Goal: Task Accomplishment & Management: Manage account settings

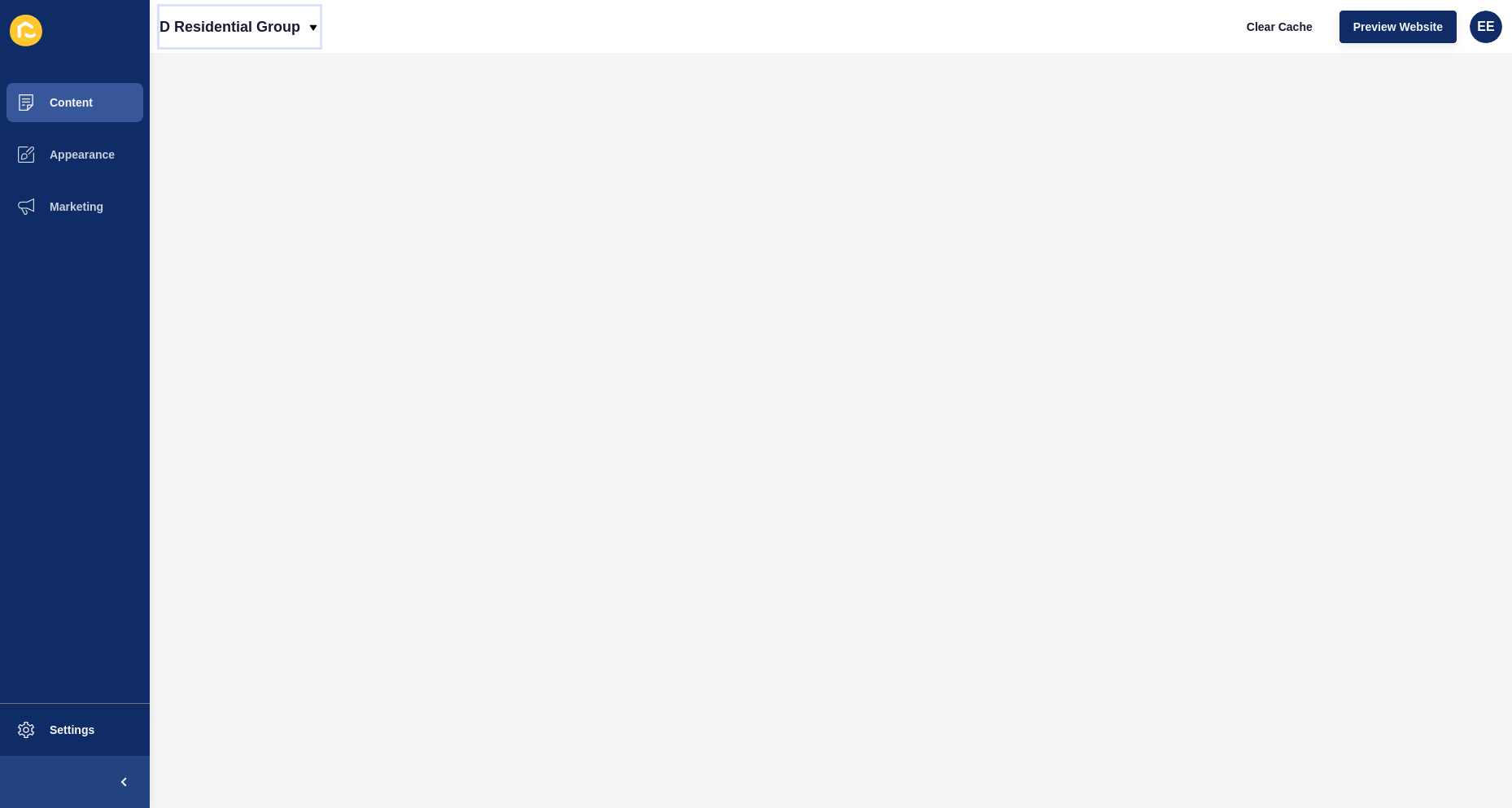
click at [311, 23] on icon at bounding box center [313, 28] width 13 height 13
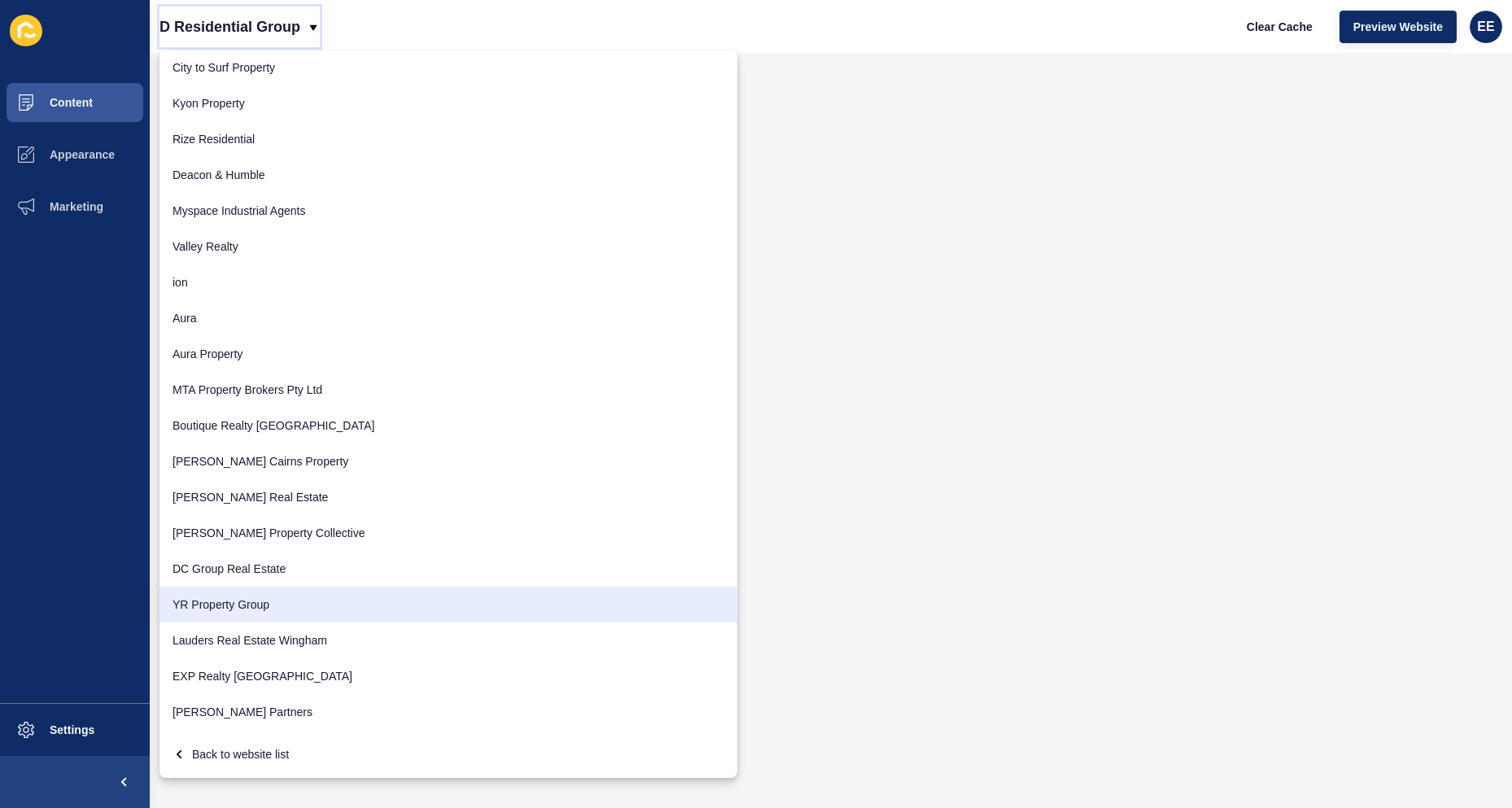
scroll to position [718, 0]
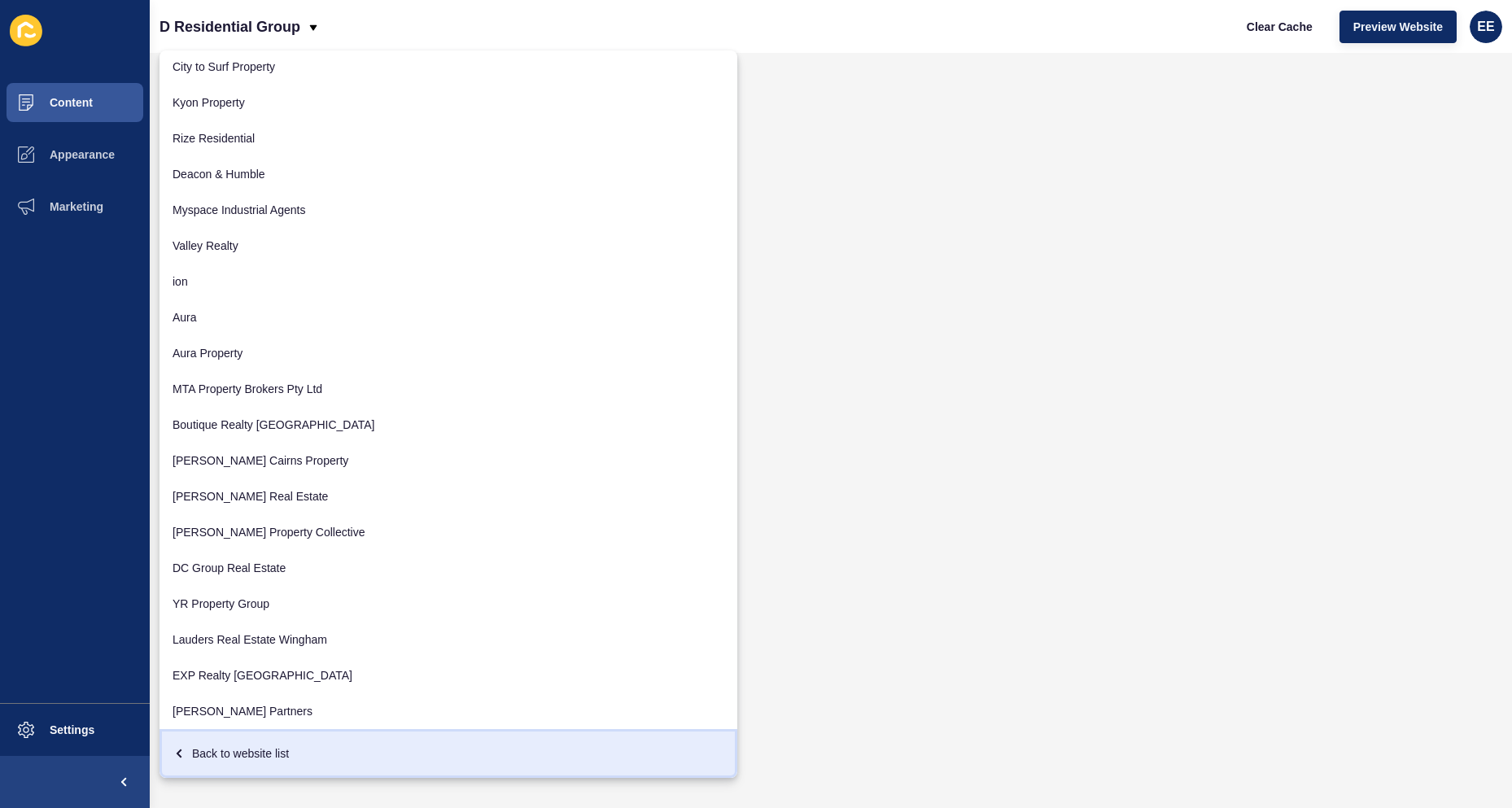
click at [259, 746] on div "Back to website list" at bounding box center [448, 753] width 551 height 30
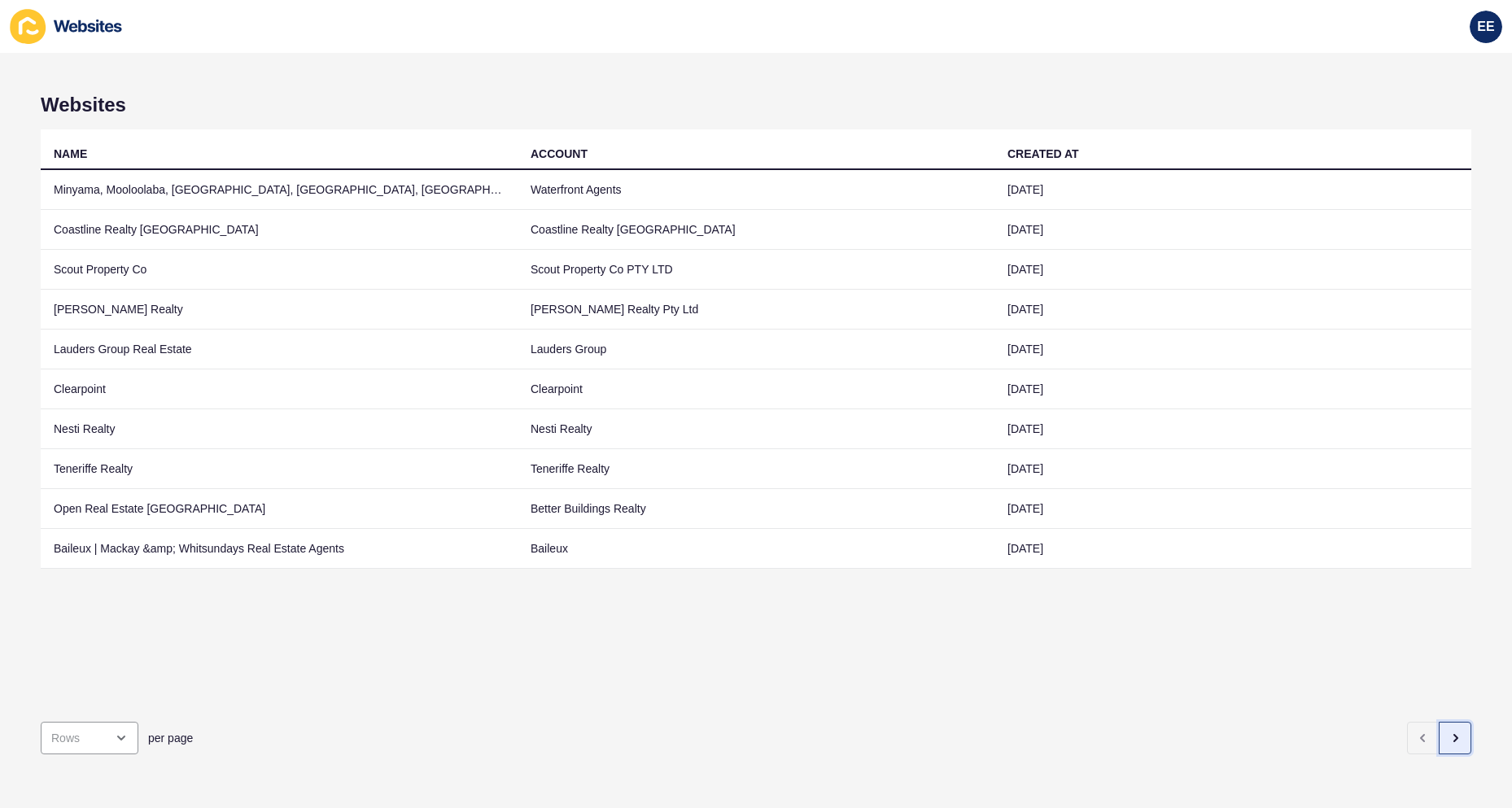
click at [1448, 731] on icon "button" at bounding box center [1455, 737] width 13 height 13
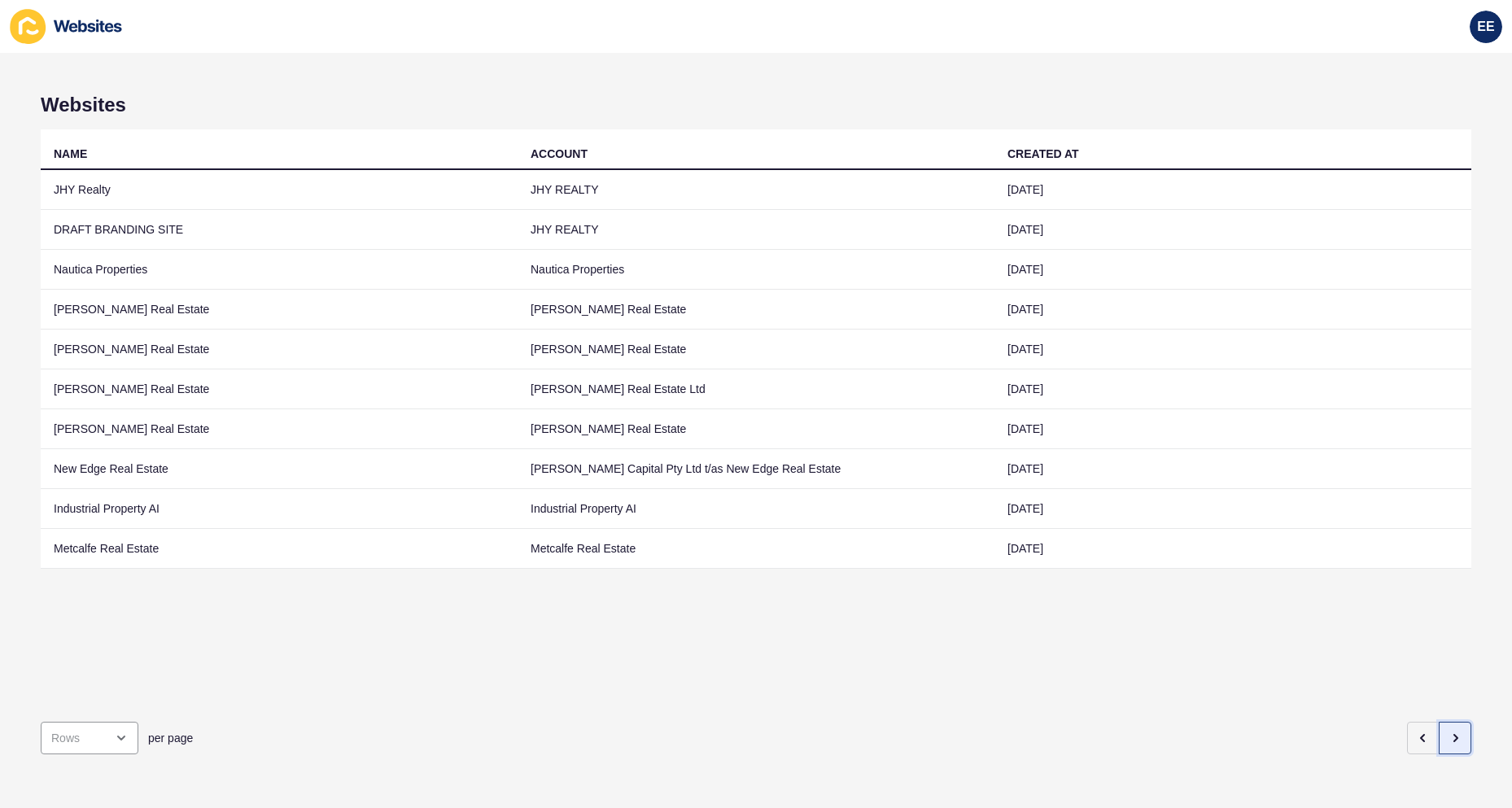
click at [1448, 731] on icon "button" at bounding box center [1455, 737] width 13 height 13
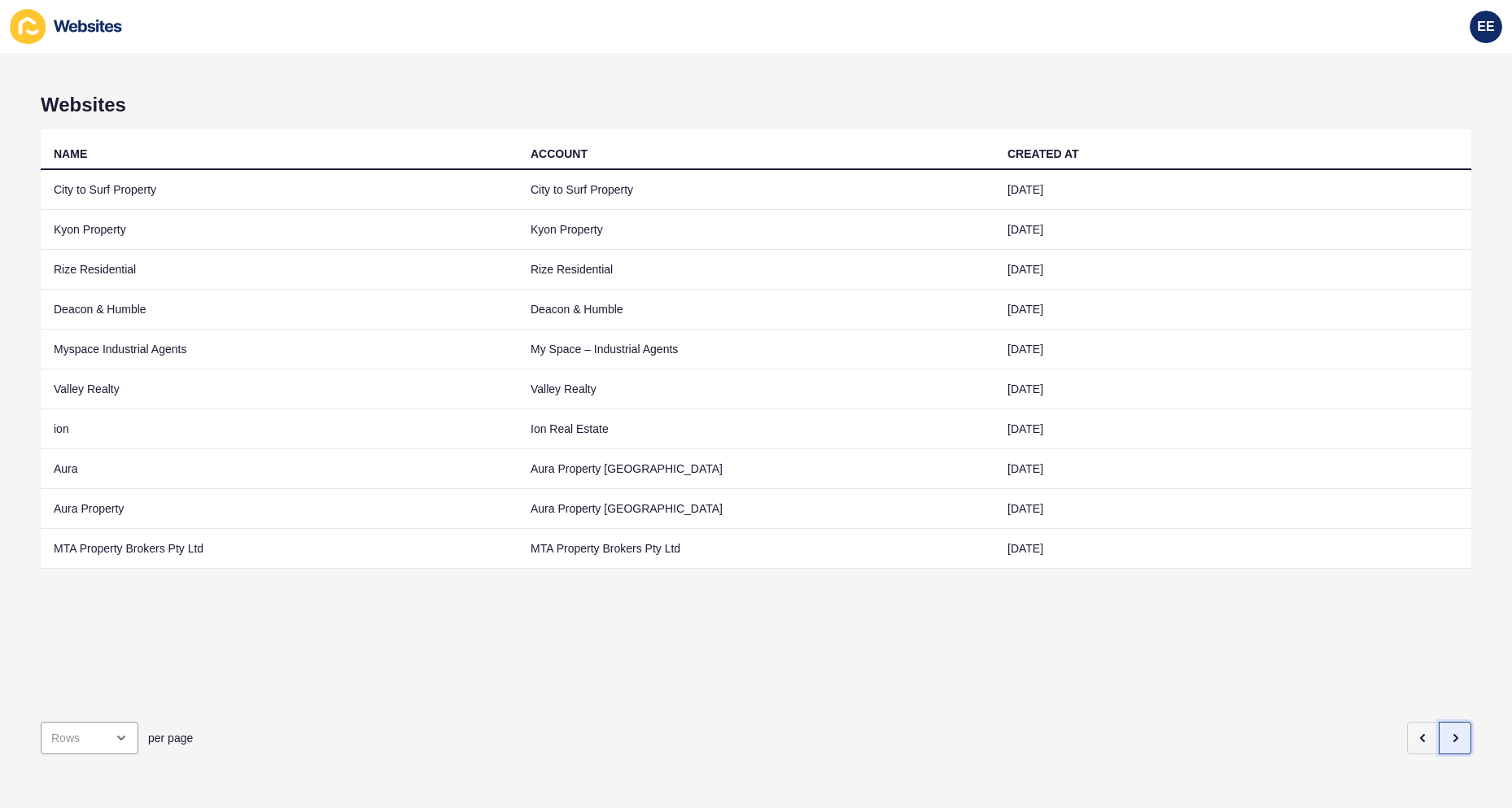
click at [1448, 731] on icon "button" at bounding box center [1455, 737] width 13 height 13
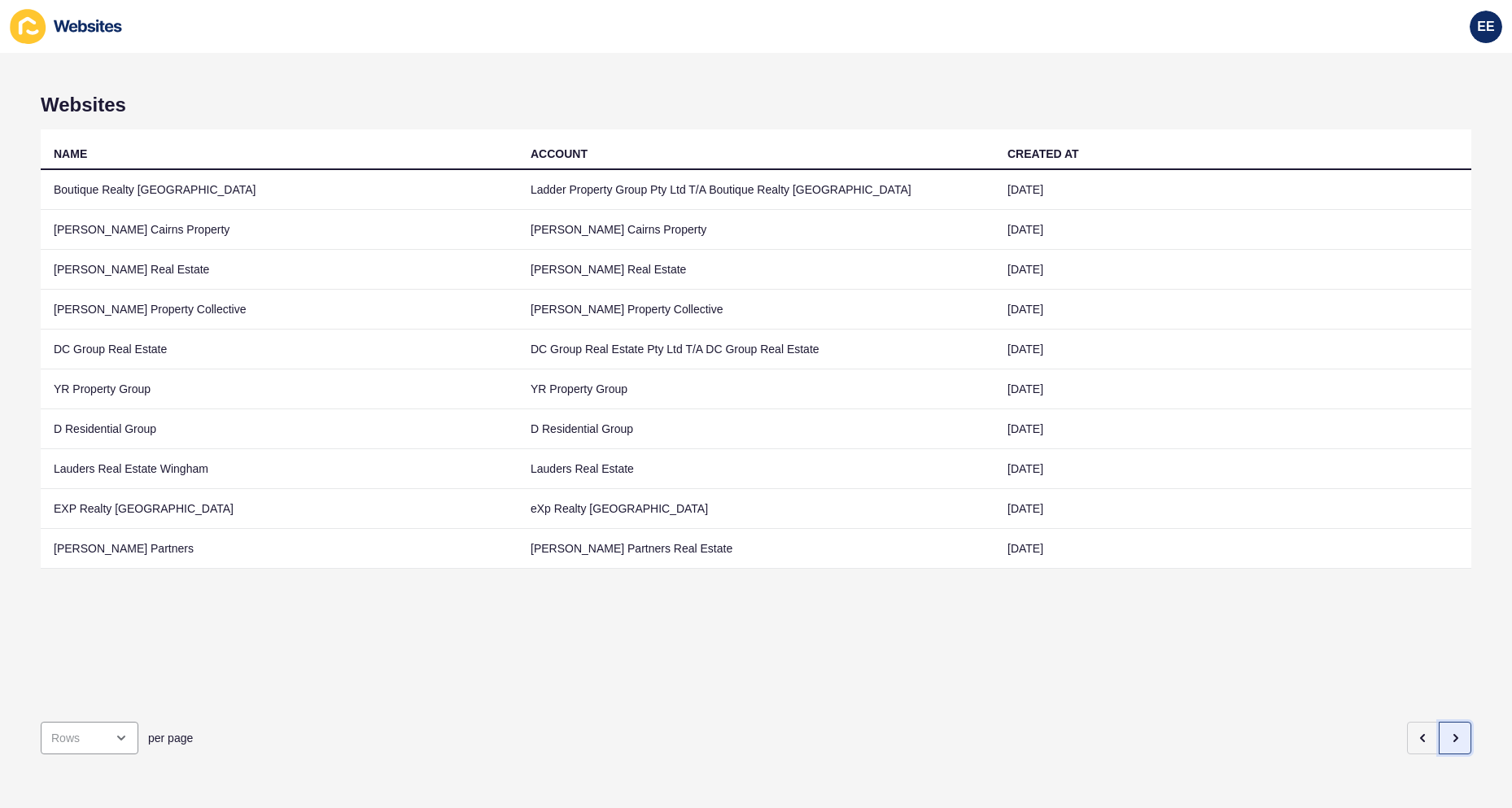
click at [1448, 731] on icon "button" at bounding box center [1455, 737] width 13 height 13
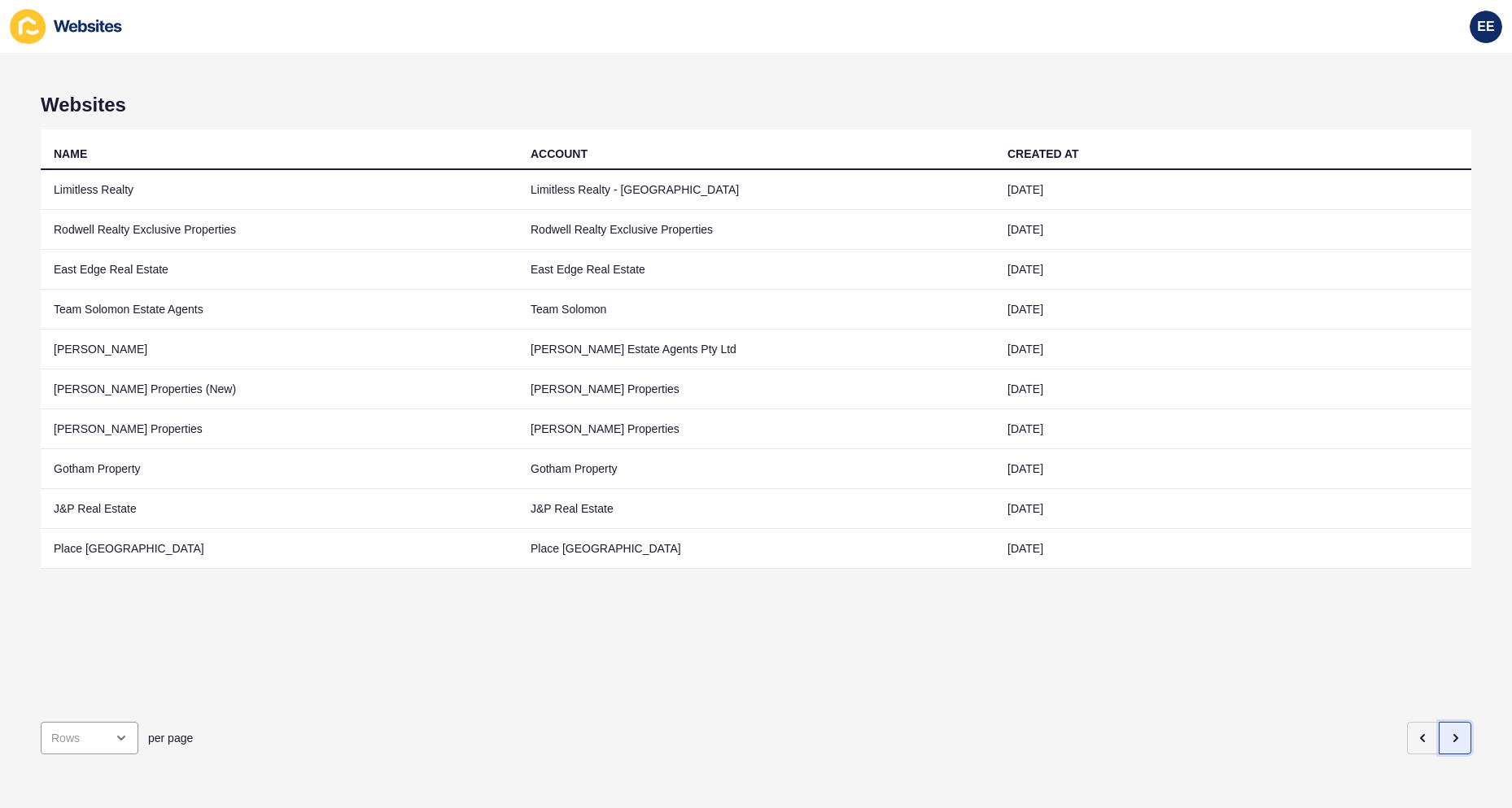
click at [1448, 731] on icon "button" at bounding box center [1455, 737] width 13 height 13
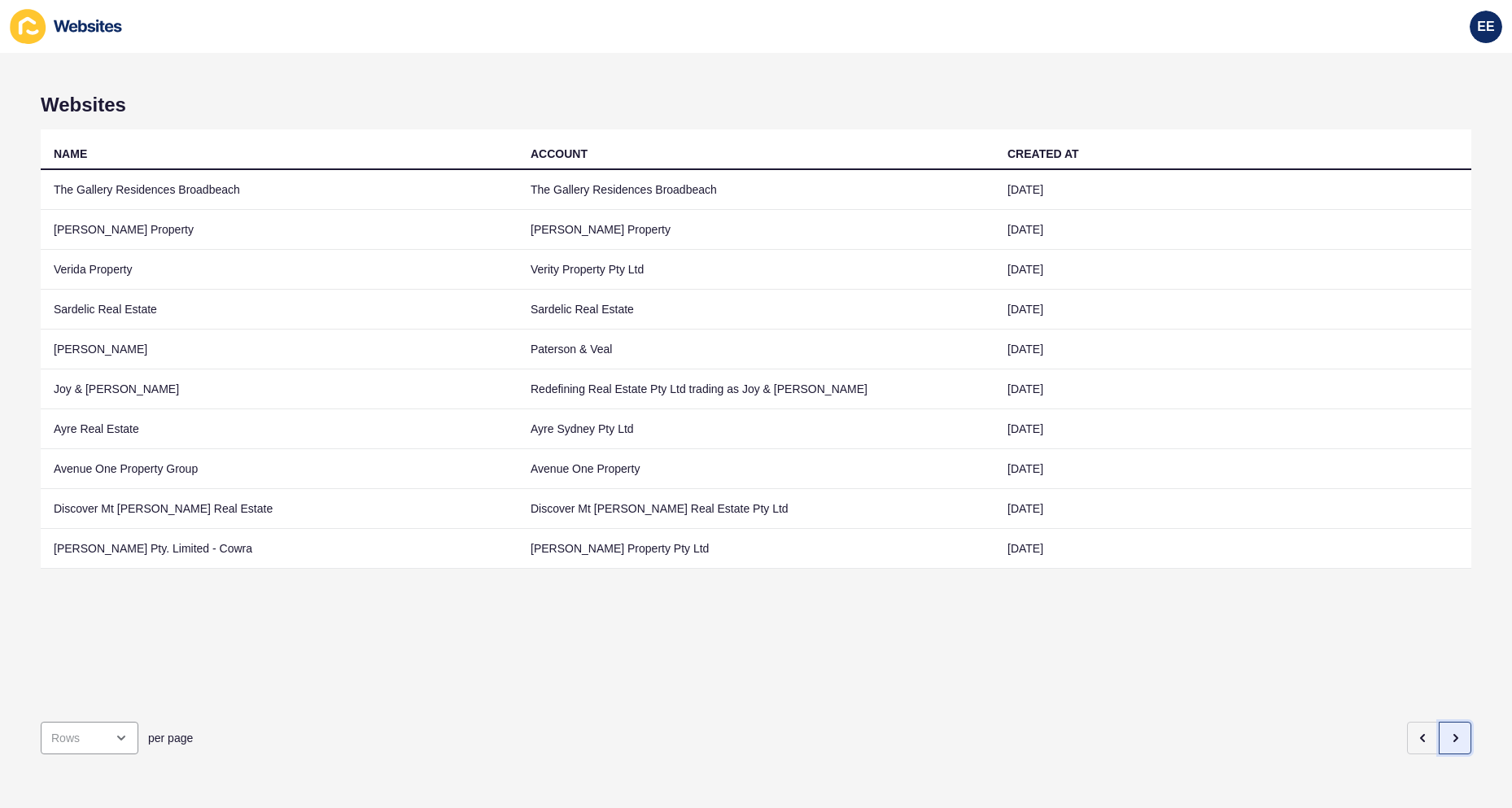
click at [1448, 731] on icon "button" at bounding box center [1455, 737] width 13 height 13
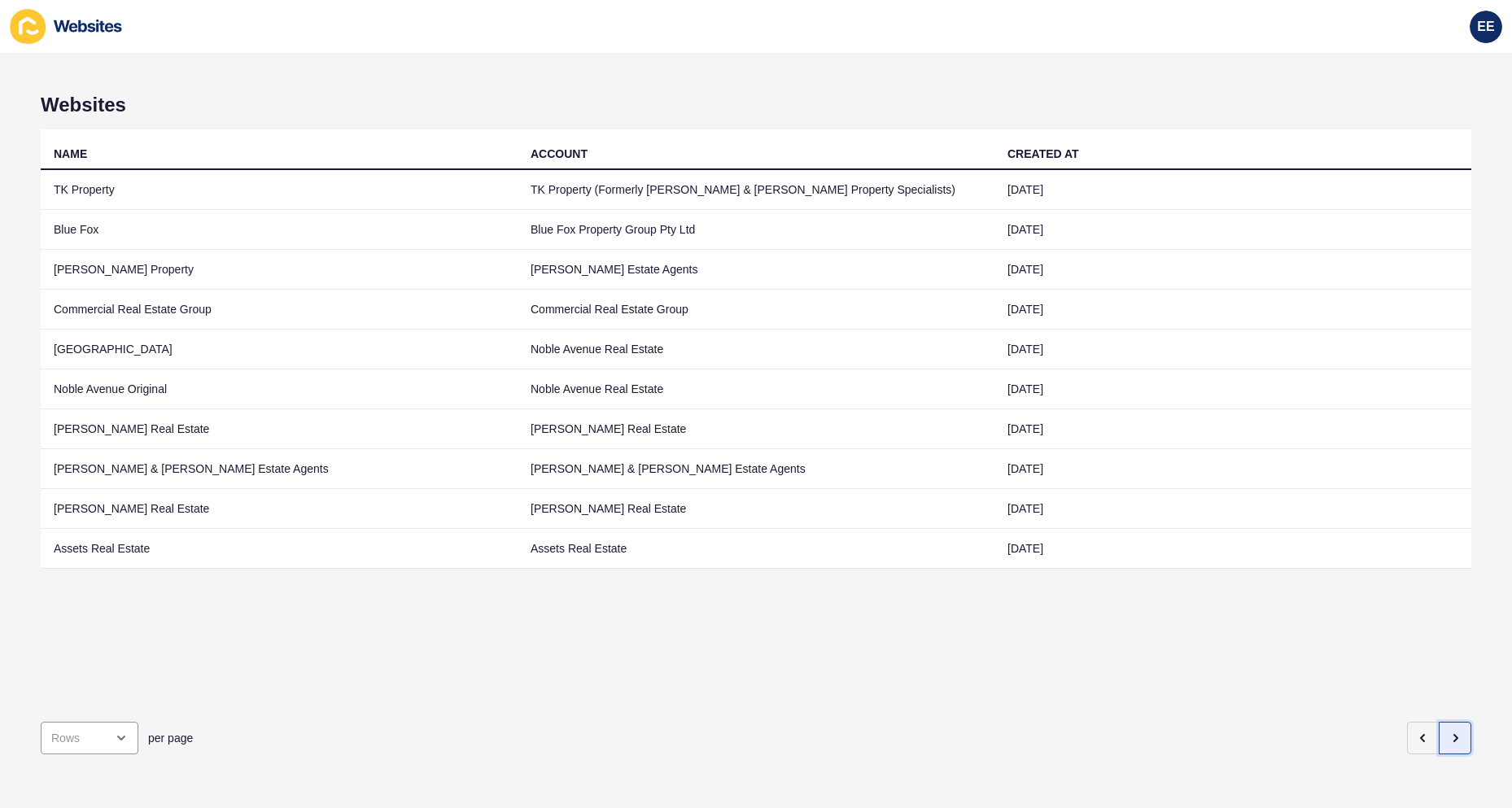
click at [1448, 731] on icon "button" at bounding box center [1455, 737] width 13 height 13
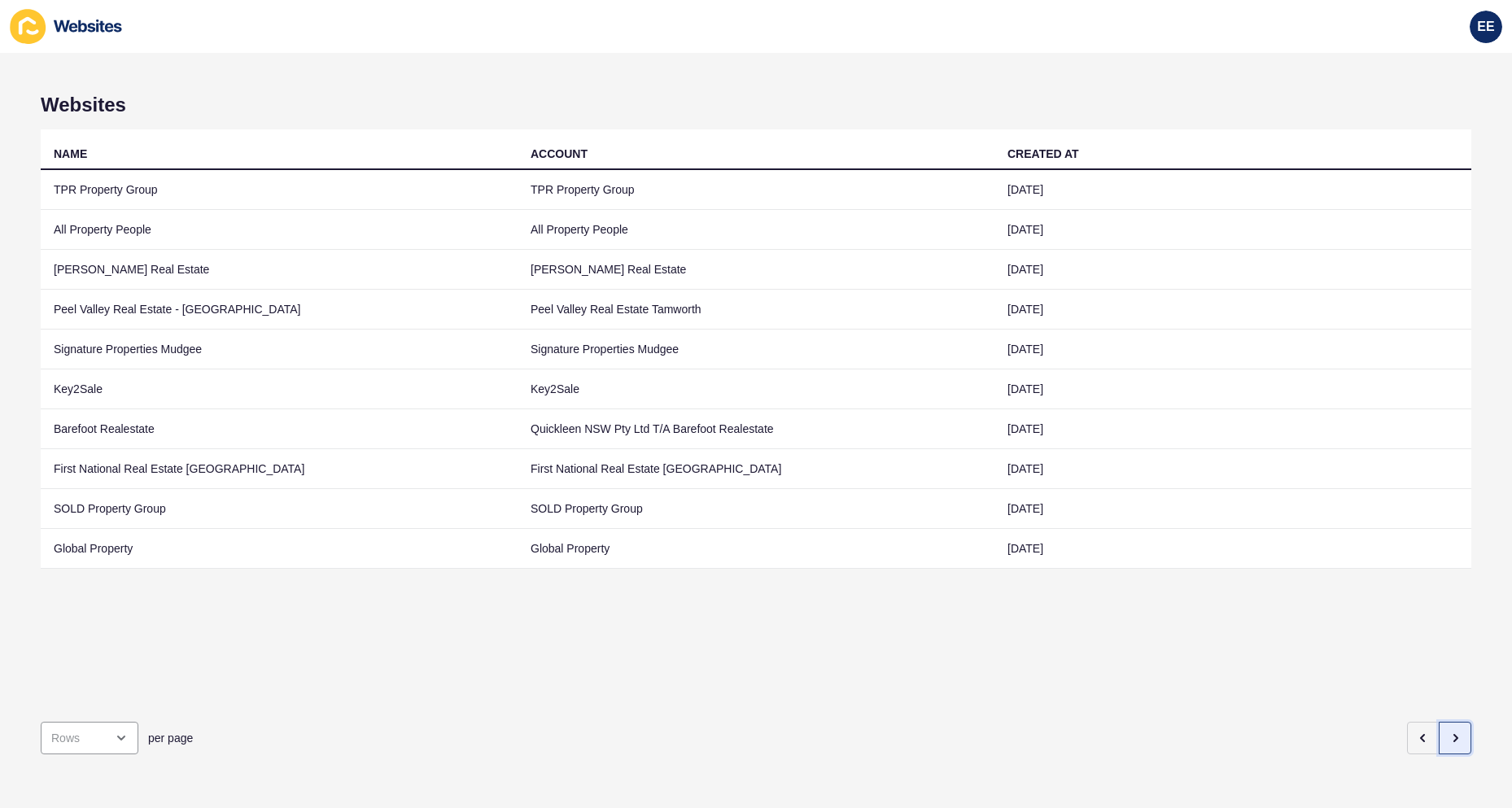
click at [1448, 731] on icon "button" at bounding box center [1455, 737] width 13 height 13
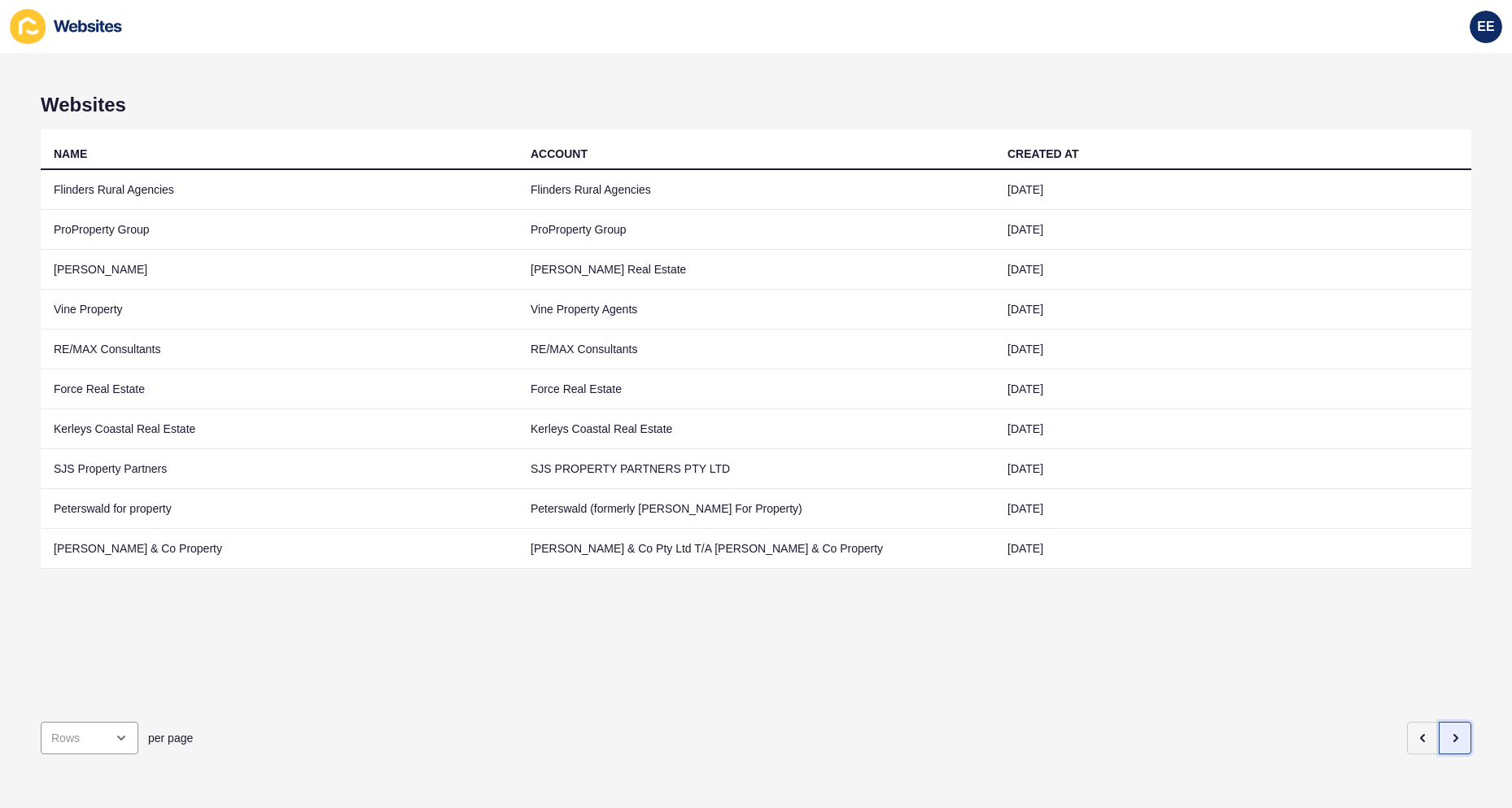
click at [1448, 731] on icon "button" at bounding box center [1455, 737] width 13 height 13
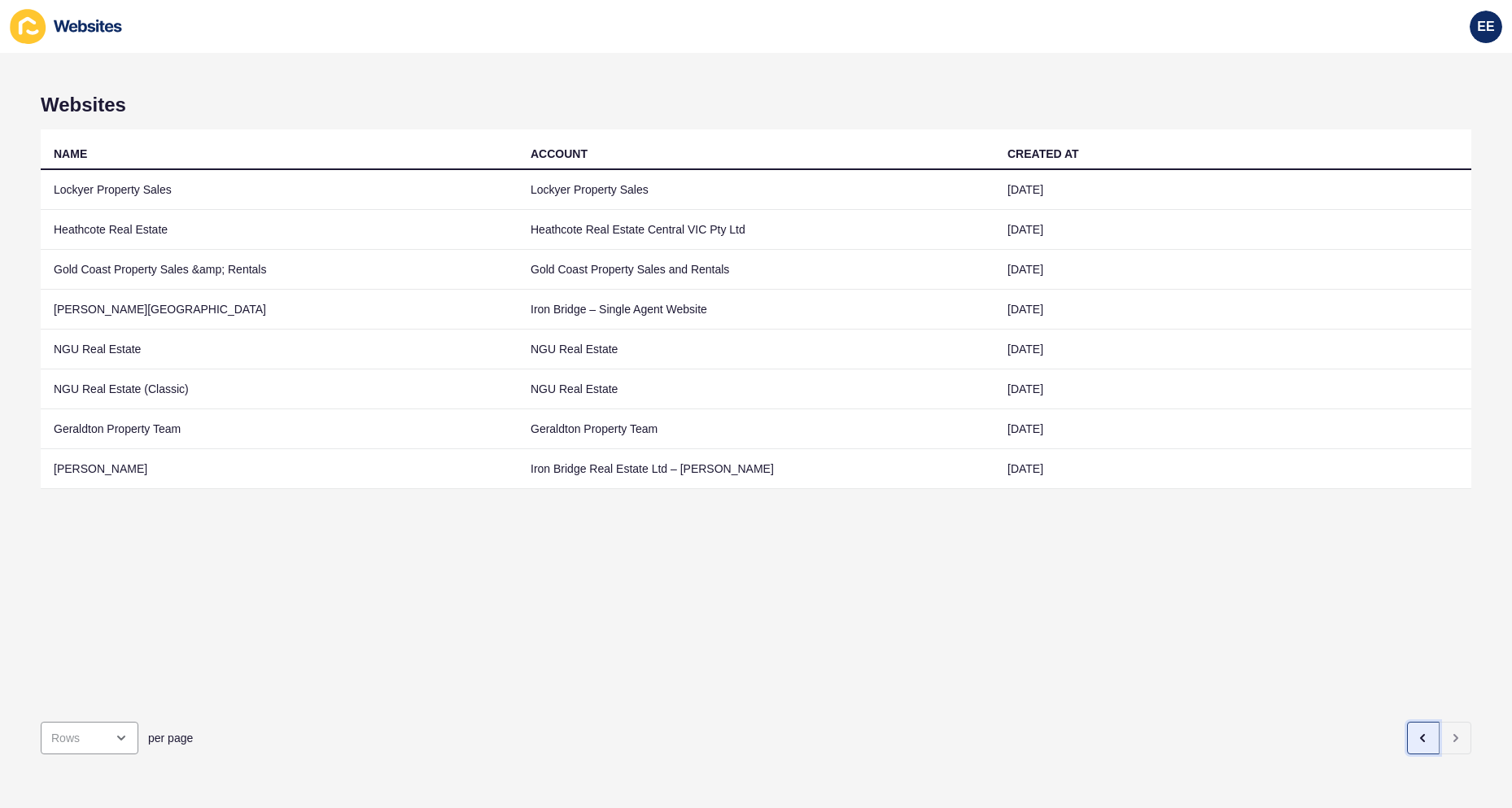
click at [1407, 721] on button "button" at bounding box center [1423, 737] width 32 height 32
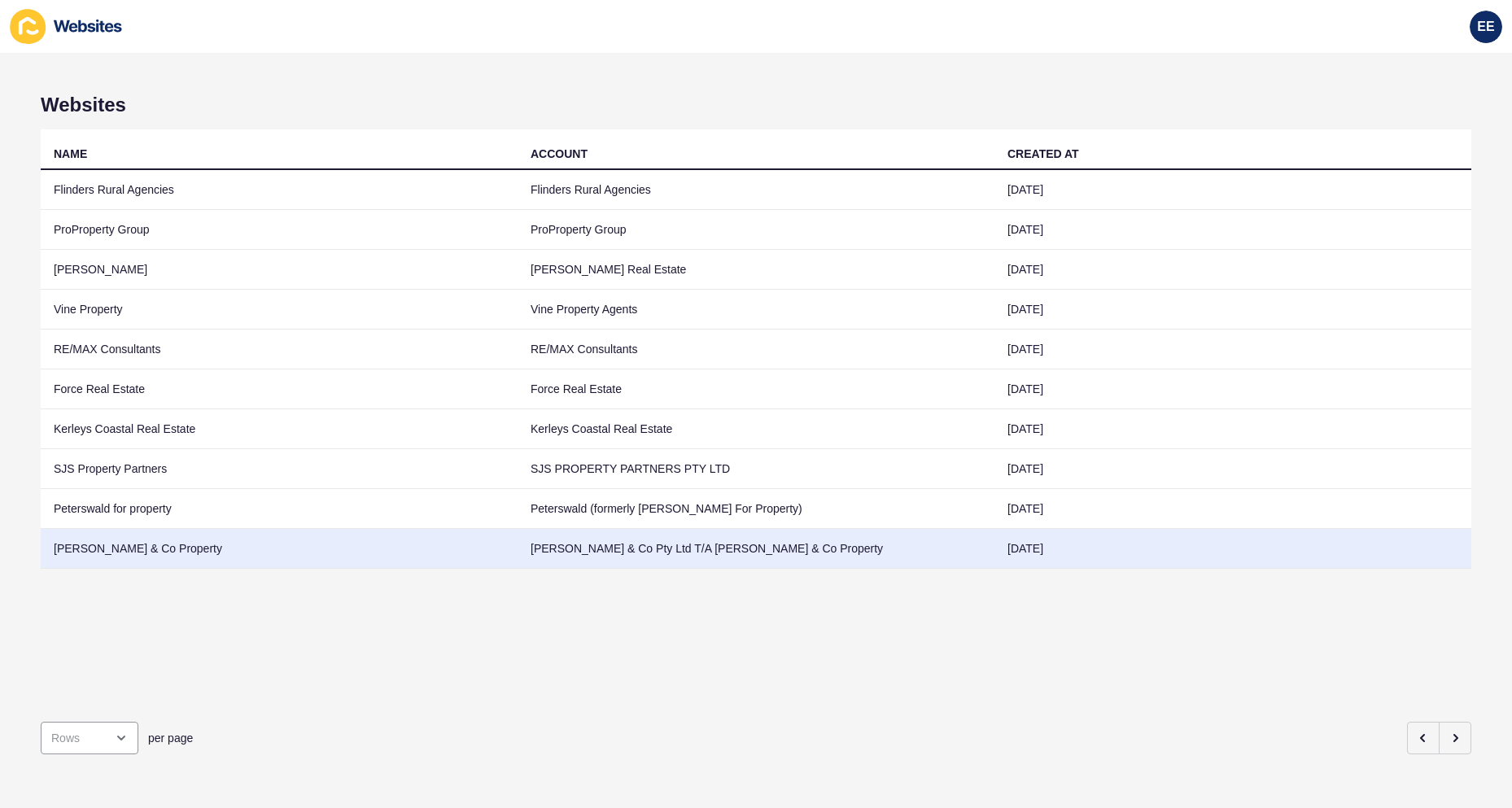
click at [130, 549] on td "[PERSON_NAME] & Co Property" at bounding box center [278, 549] width 477 height 40
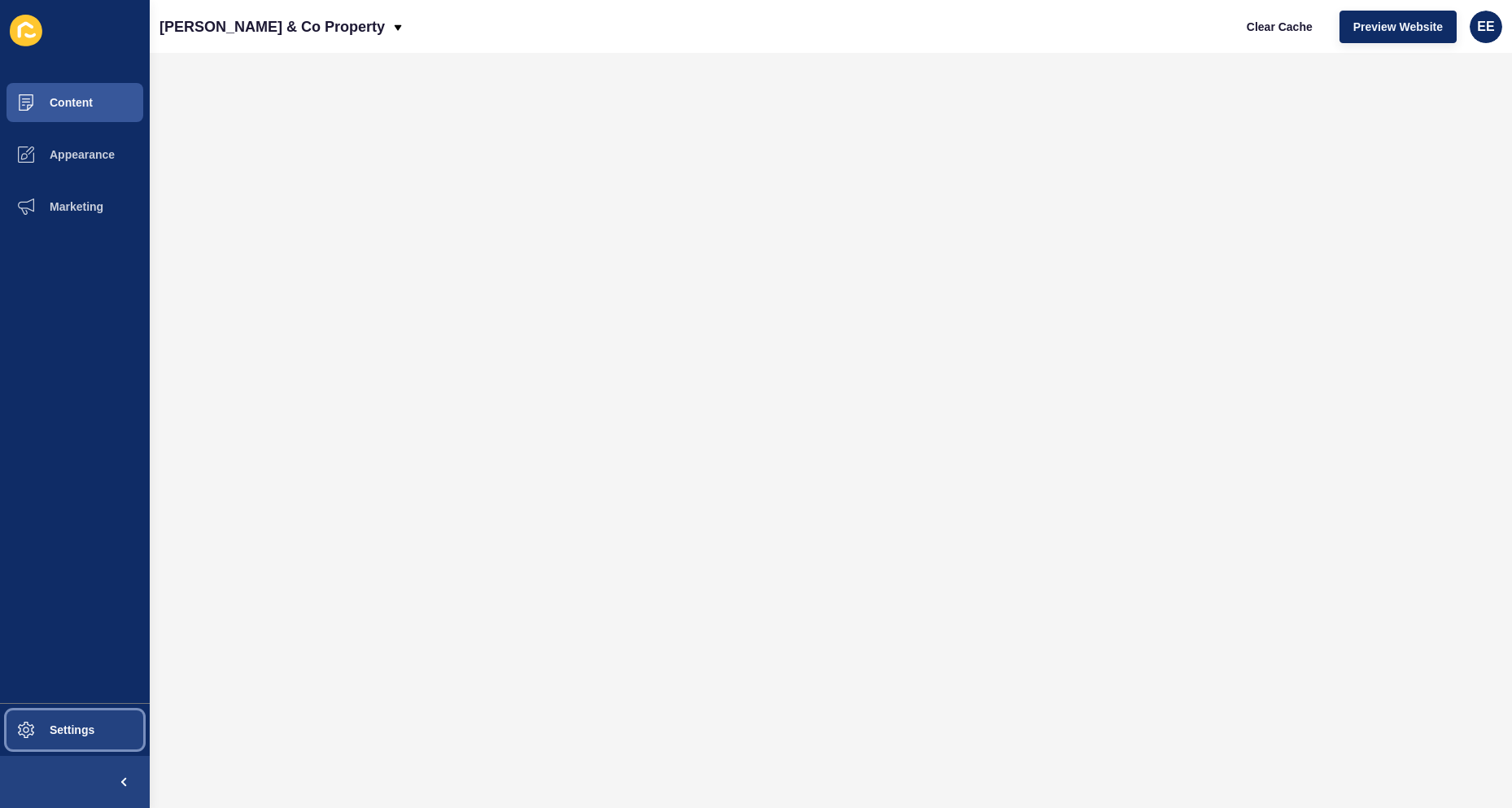
click at [67, 739] on button "Settings" at bounding box center [74, 729] width 149 height 52
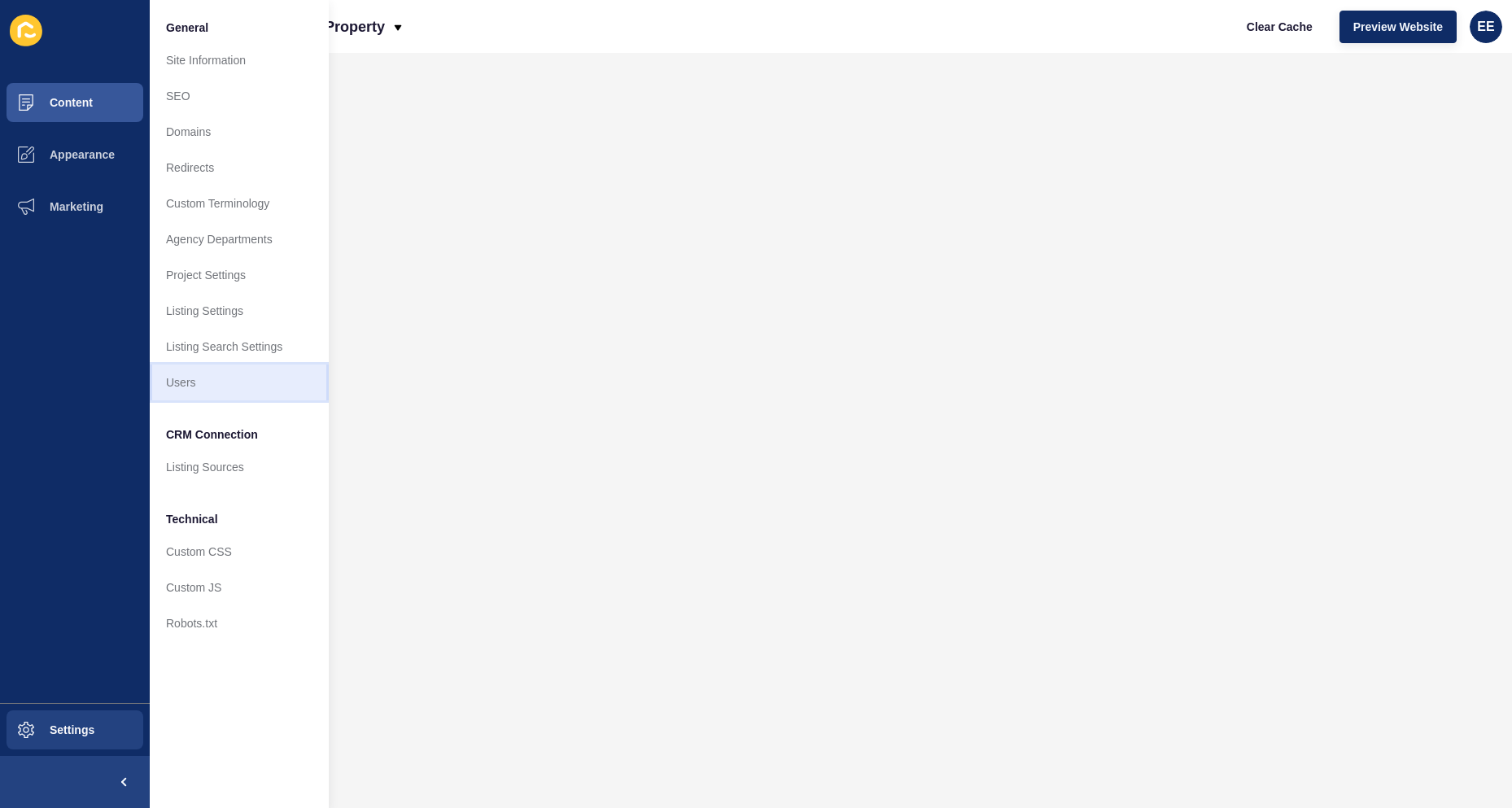
click at [196, 395] on link "Users" at bounding box center [239, 382] width 179 height 36
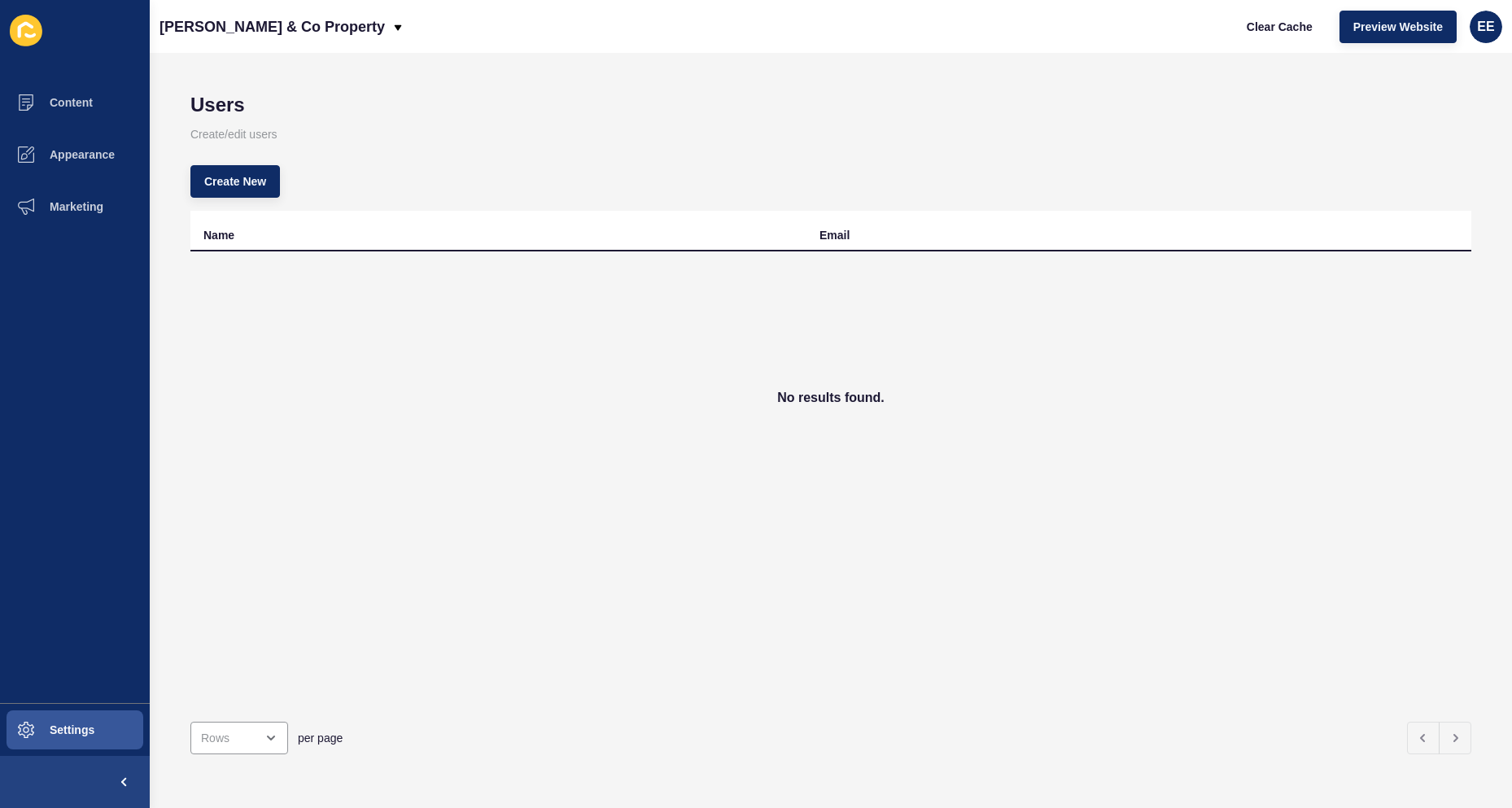
click at [508, 576] on div "Name Email No results found." at bounding box center [831, 459] width 1281 height 498
click at [1419, 37] on button "Preview Website" at bounding box center [1397, 27] width 117 height 32
click at [241, 177] on span "Create New" at bounding box center [235, 182] width 62 height 16
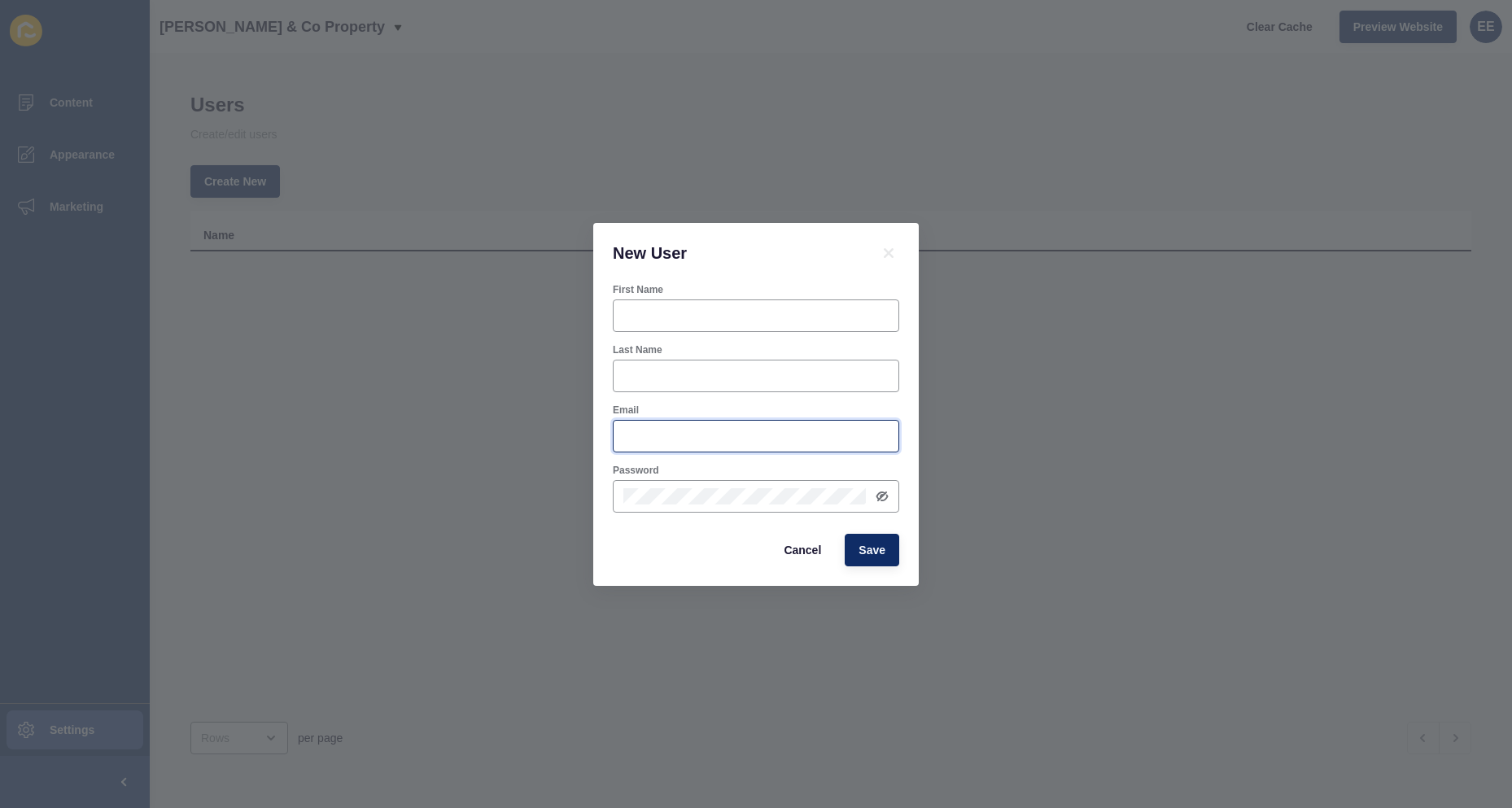
type input "[PERSON_NAME][EMAIL_ADDRESS][PERSON_NAME][DOMAIN_NAME]"
click at [695, 305] on div at bounding box center [756, 315] width 286 height 32
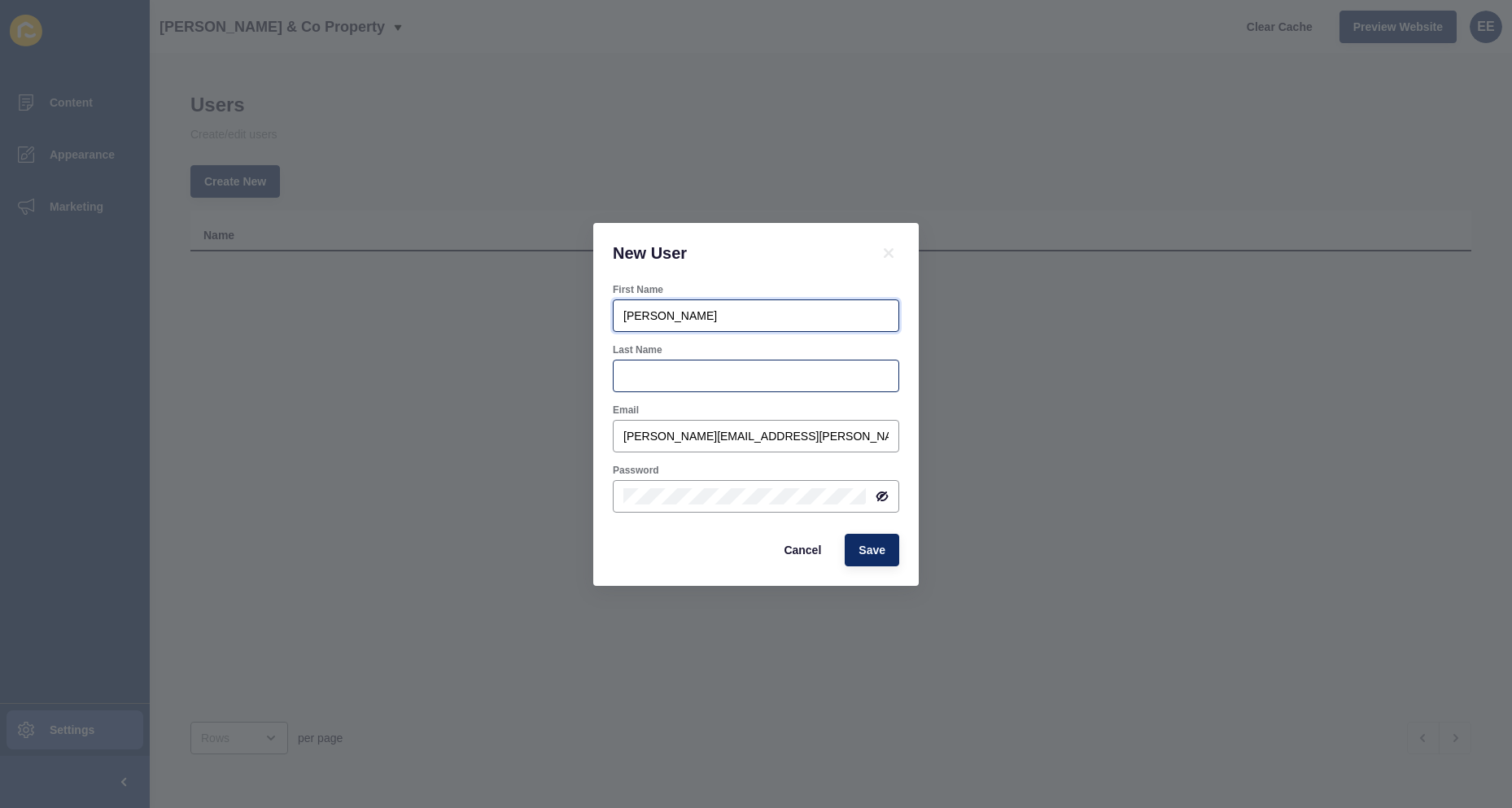
type input "[PERSON_NAME]"
click at [671, 370] on input "Last Name" at bounding box center [756, 376] width 265 height 16
type input "[PERSON_NAME]"
drag, startPoint x: 817, startPoint y: 437, endPoint x: 826, endPoint y: 437, distance: 9.0
click at [821, 437] on input "[PERSON_NAME][EMAIL_ADDRESS][PERSON_NAME][DOMAIN_NAME]" at bounding box center [756, 436] width 265 height 16
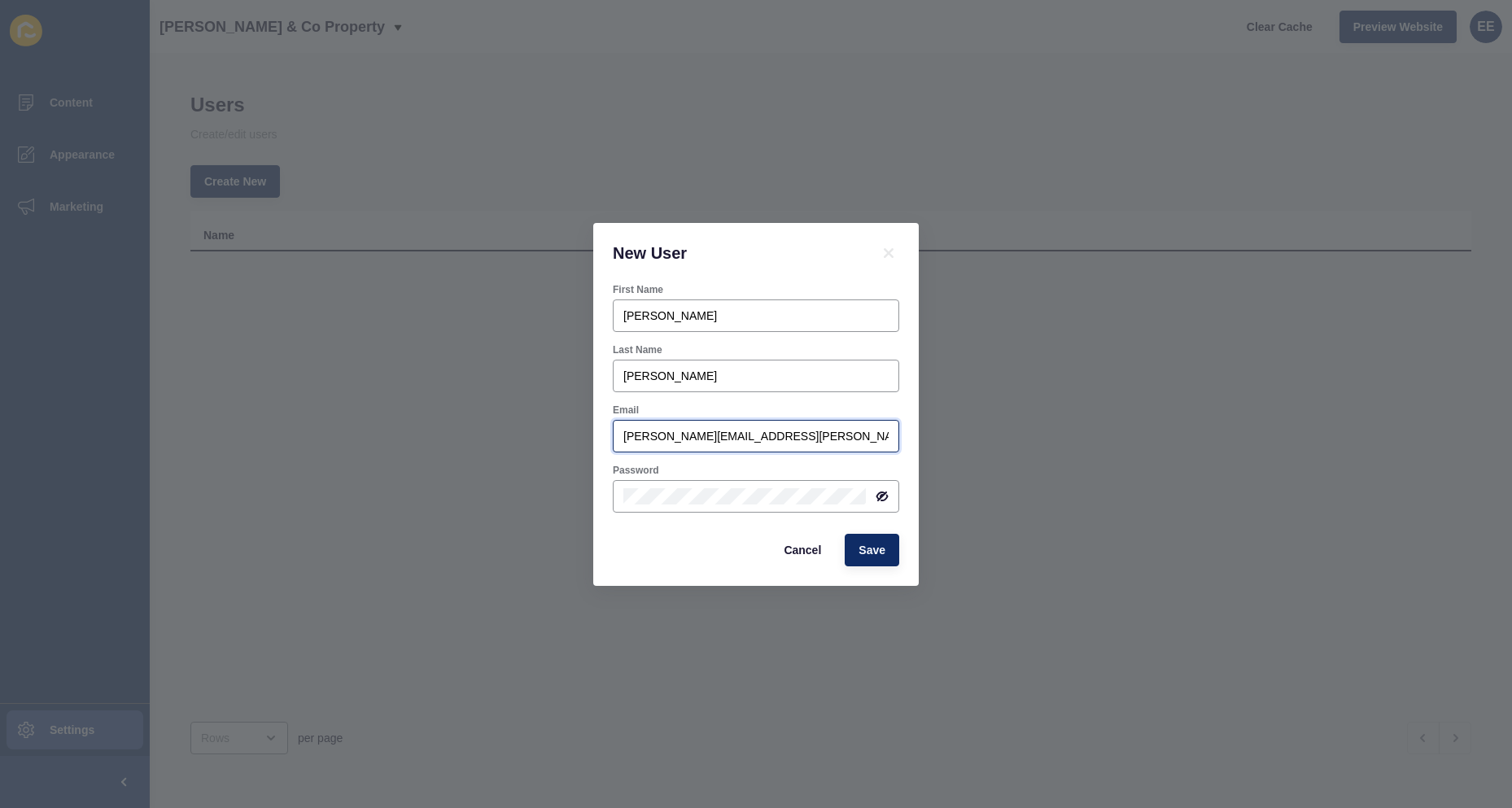
drag, startPoint x: 826, startPoint y: 437, endPoint x: 611, endPoint y: 437, distance: 215.0
click at [611, 437] on div "Email [PERSON_NAME][EMAIL_ADDRESS][PERSON_NAME][DOMAIN_NAME]" at bounding box center [756, 428] width 290 height 52
paste input "[EMAIL_ADDRESS][DOMAIN_NAME]"
type input "[EMAIL_ADDRESS][DOMAIN_NAME]"
click at [889, 491] on div at bounding box center [756, 496] width 286 height 32
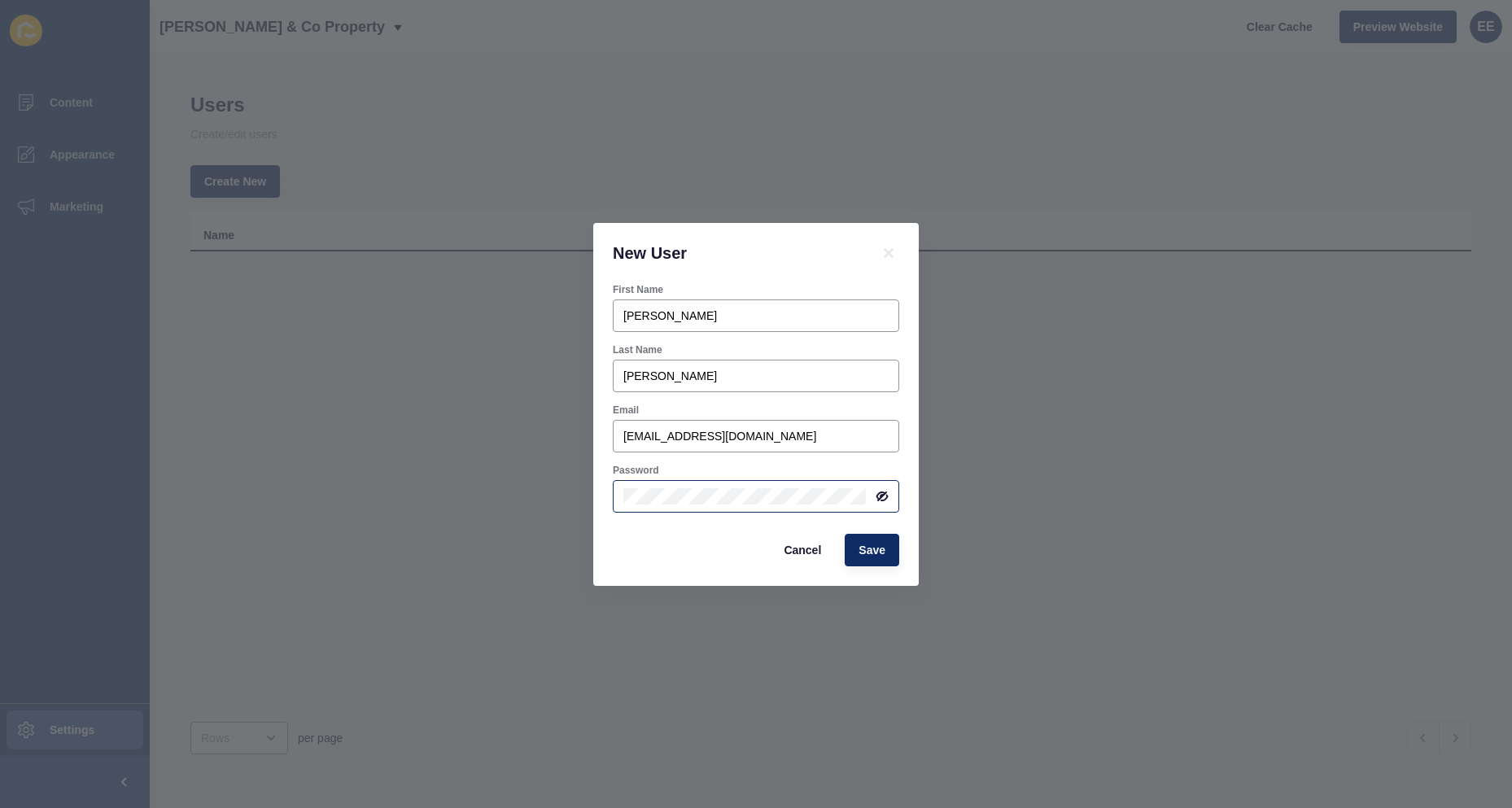
click at [882, 492] on icon at bounding box center [881, 496] width 8 height 7
click at [620, 493] on div at bounding box center [756, 496] width 286 height 32
drag, startPoint x: 597, startPoint y: 532, endPoint x: 640, endPoint y: 532, distance: 43.0
click at [597, 532] on div "First Name [PERSON_NAME] Last Name [PERSON_NAME] Email [EMAIL_ADDRESS][DOMAIN_N…" at bounding box center [756, 434] width 326 height 302
click at [874, 549] on span "Save" at bounding box center [872, 549] width 27 height 16
